Goal: Navigation & Orientation: Find specific page/section

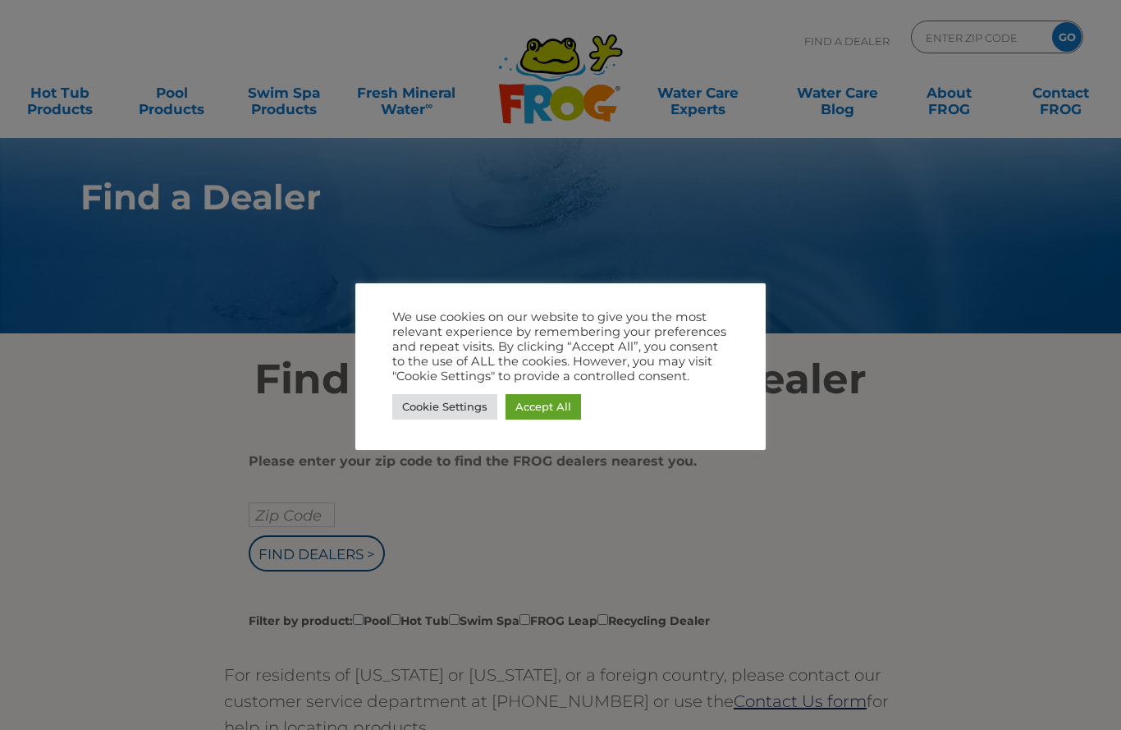
click at [557, 396] on link "Accept All" at bounding box center [543, 406] width 75 height 25
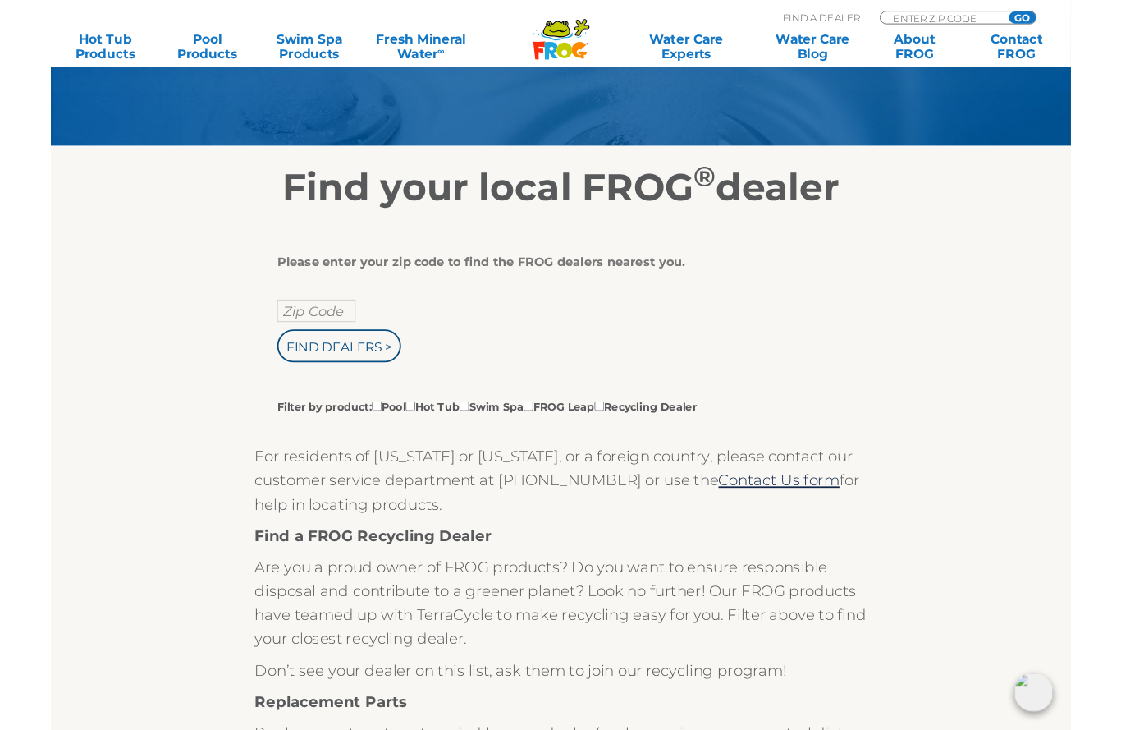
scroll to position [172, 0]
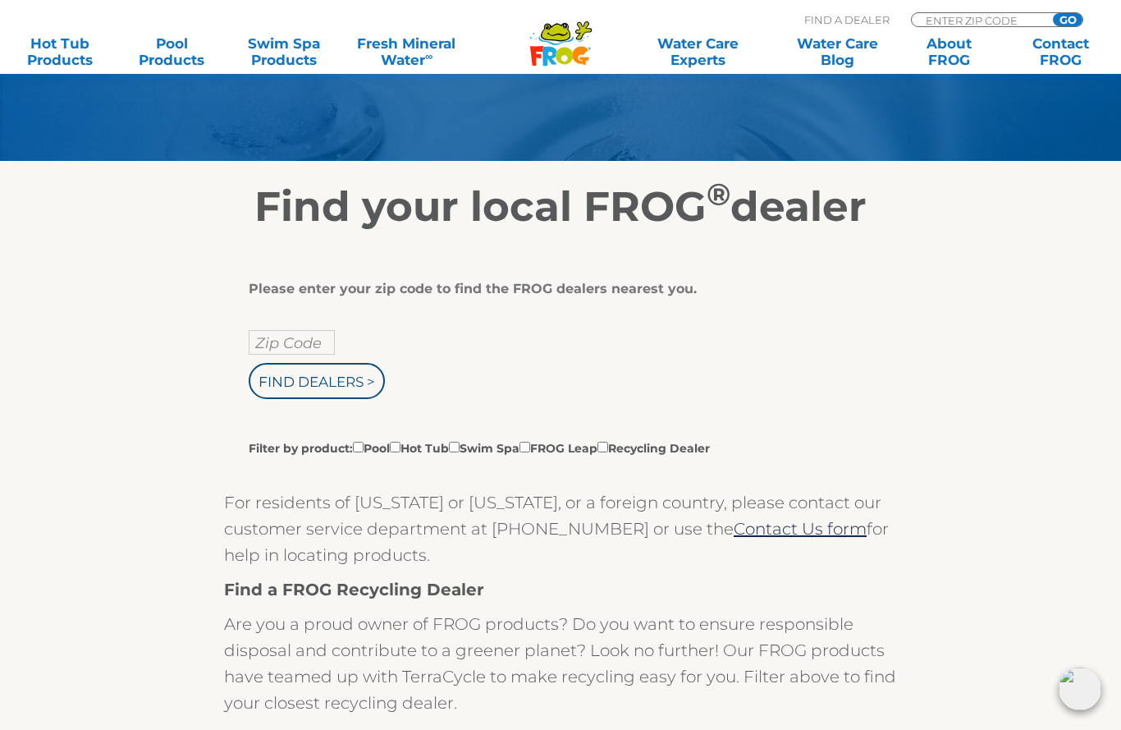
click at [425, 449] on label "Filter by product: Pool Hot Tub Swim Spa FROG Leap Recycling Dealer" at bounding box center [479, 447] width 461 height 18
click at [364, 449] on input "Filter by product: Pool Hot Tub Swim Spa FROG Leap Recycling Dealer" at bounding box center [358, 446] width 11 height 11
click at [428, 446] on label "Filter by product: Pool Hot Tub Swim Spa FROG Leap Recycling Dealer" at bounding box center [479, 447] width 461 height 18
click at [364, 446] on input "Filter by product: Pool Hot Tub Swim Spa FROG Leap Recycling Dealer" at bounding box center [358, 446] width 11 height 11
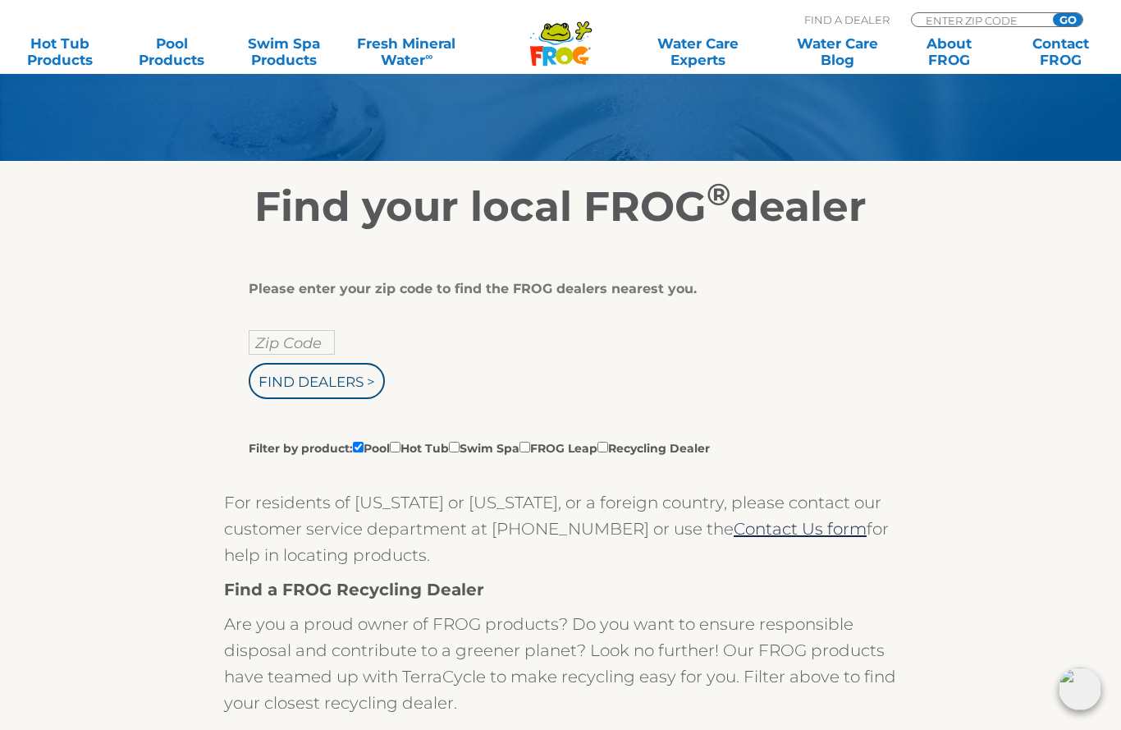
click at [424, 447] on label "Filter by product: Pool Hot Tub Swim Spa FROG Leap Recycling Dealer" at bounding box center [479, 447] width 461 height 18
click at [364, 447] on input "Filter by product: Pool Hot Tub Swim Spa FROG Leap Recycling Dealer" at bounding box center [358, 446] width 11 height 11
click at [420, 448] on label "Filter by product: Pool Hot Tub Swim Spa FROG Leap Recycling Dealer" at bounding box center [479, 447] width 461 height 18
click at [364, 448] on input "Filter by product: Pool Hot Tub Swim Spa FROG Leap Recycling Dealer" at bounding box center [358, 446] width 11 height 11
checkbox input "true"
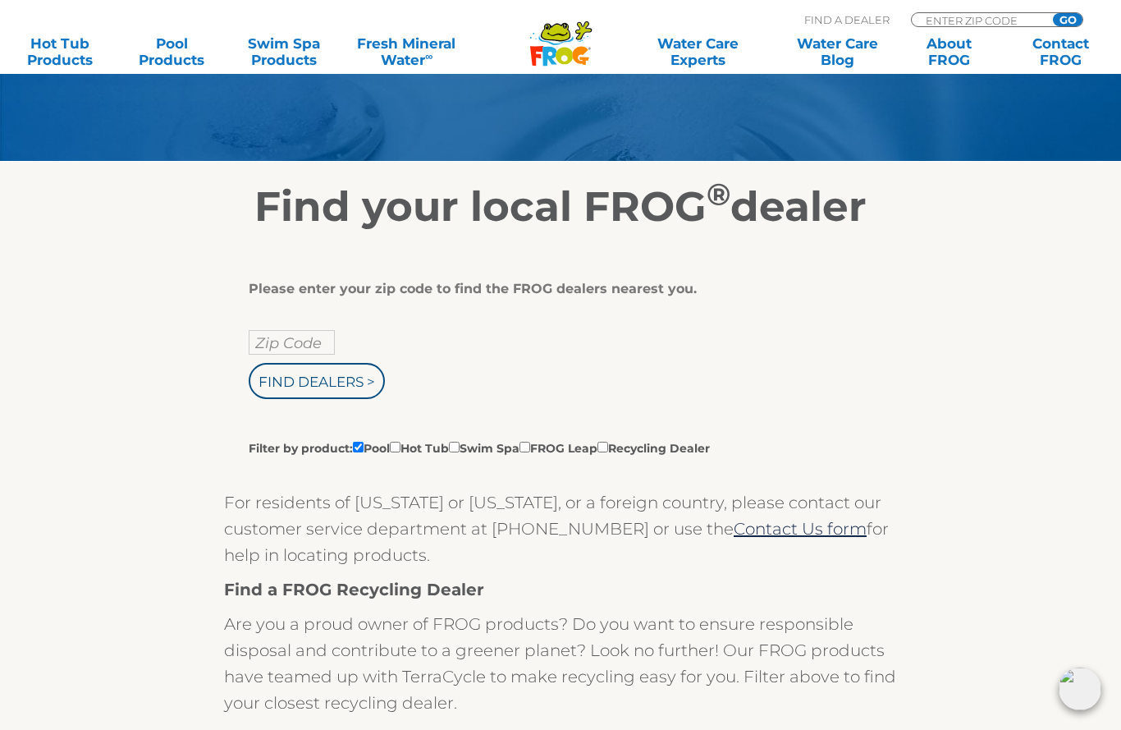
click at [400, 446] on input "Filter by product: Pool Hot Tub Swim Spa FROG Leap Recycling Dealer" at bounding box center [395, 446] width 11 height 11
checkbox input "true"
click at [364, 452] on input "Filter by product: Pool Hot Tub Swim Spa FROG Leap Recycling Dealer" at bounding box center [358, 446] width 11 height 11
checkbox input "false"
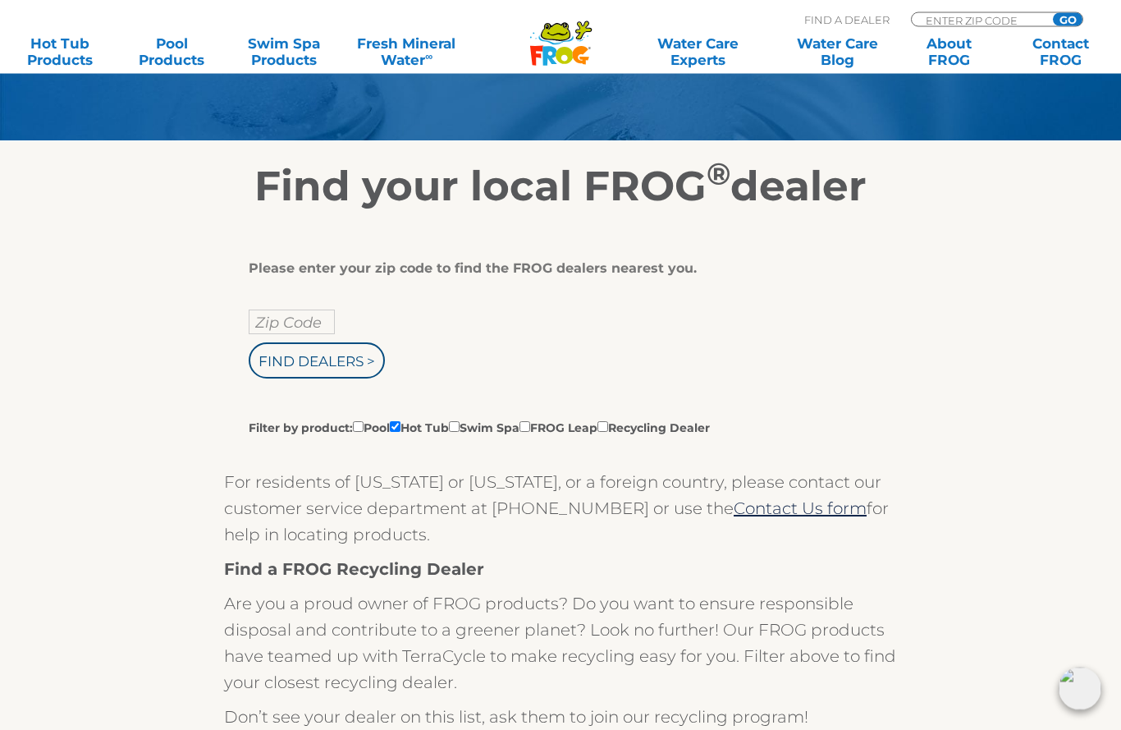
click at [368, 367] on input "Find Dealers >" at bounding box center [317, 361] width 136 height 36
click at [287, 313] on input "Zip Code" at bounding box center [292, 322] width 86 height 25
type input "ENTER ZIP CODE"
type input "Zip Code"
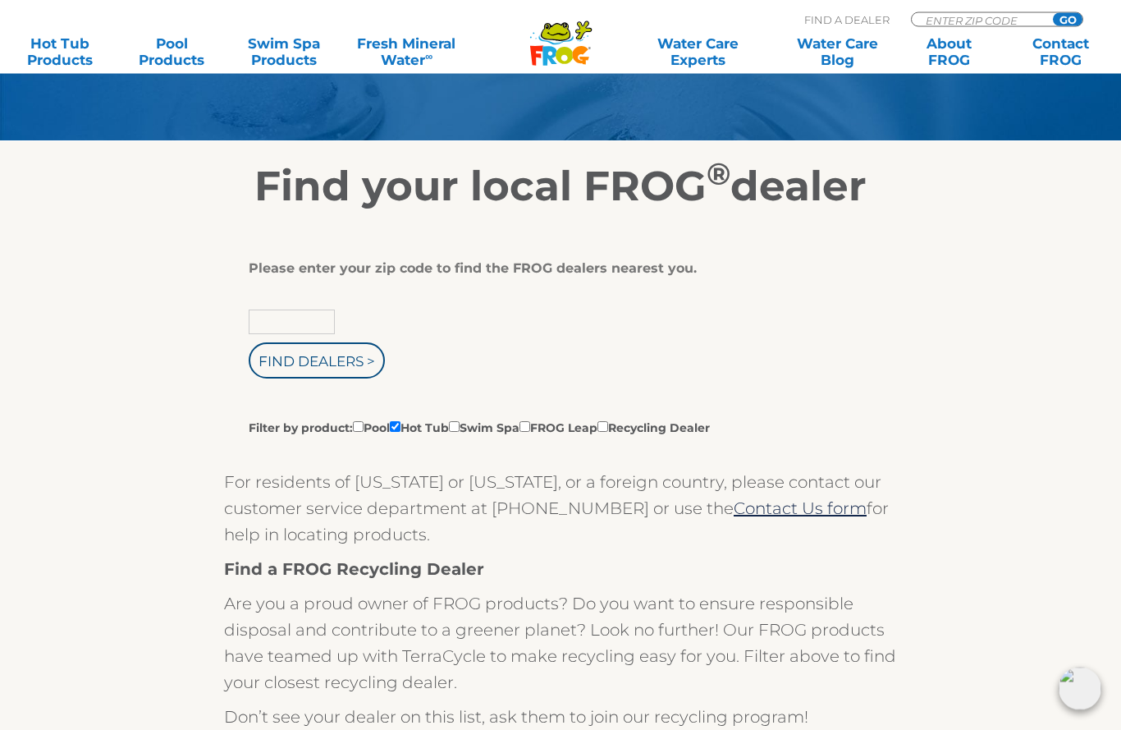
scroll to position [193, 0]
click at [306, 300] on div "Please enter your zip code to find the FROG dealers nearest you. Find Dealers >…" at bounding box center [554, 348] width 611 height 176
type input "Zip Code"
click at [303, 331] on input "Zip Code" at bounding box center [292, 321] width 86 height 25
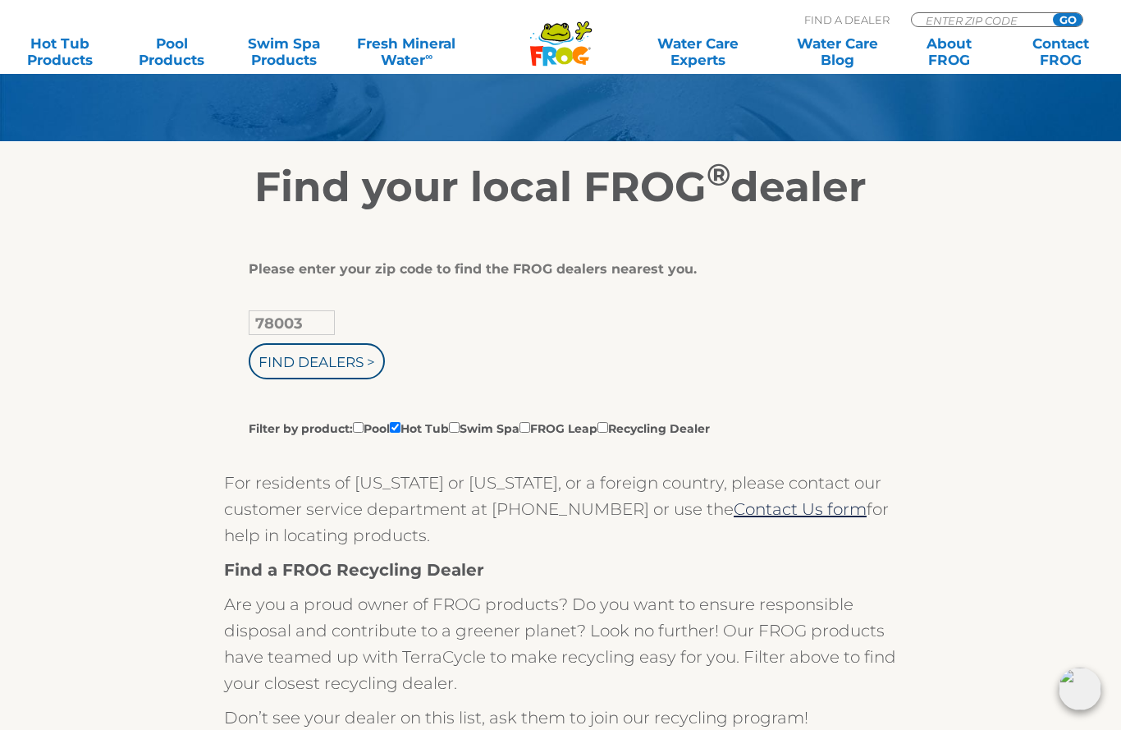
type input "78003"
click at [342, 356] on input "Find Dealers >" at bounding box center [317, 361] width 136 height 36
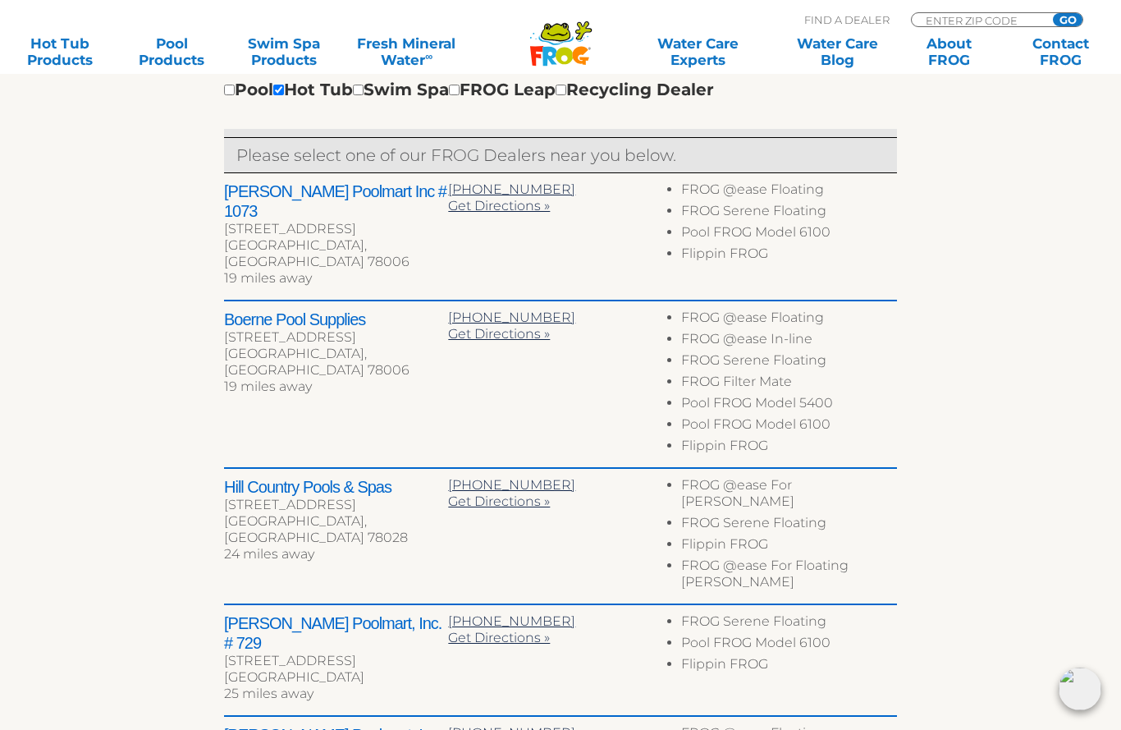
scroll to position [604, 0]
